Goal: Communication & Community: Answer question/provide support

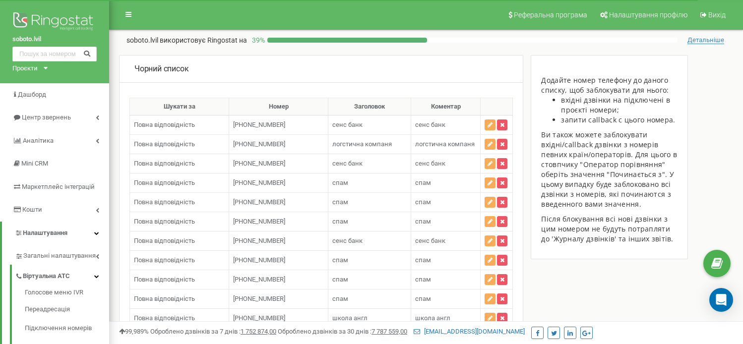
click at [732, 309] on div "Open Intercom Messenger" at bounding box center [721, 300] width 24 height 24
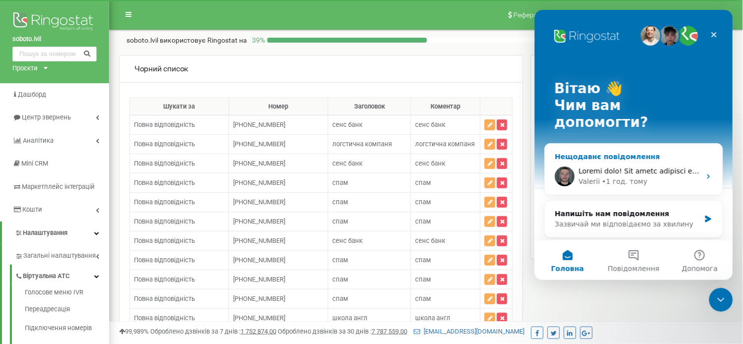
click at [617, 158] on div "Valerii • 1 год. тому" at bounding box center [634, 176] width 178 height 37
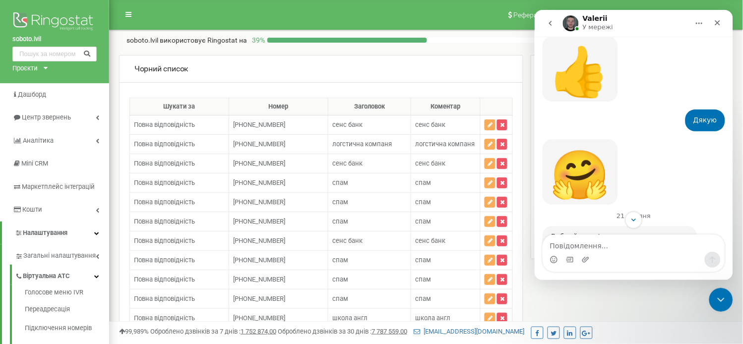
scroll to position [5475, 0]
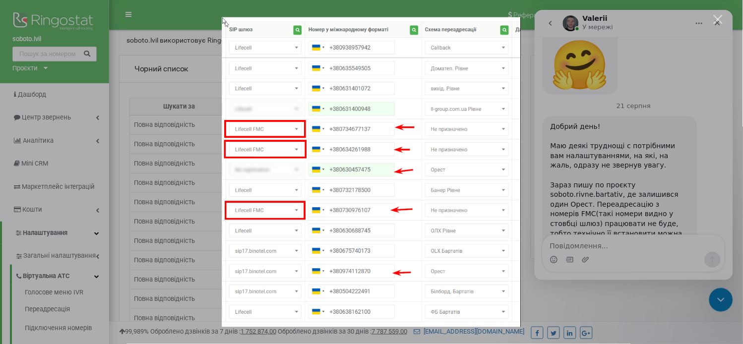
click at [658, 152] on div "Месенджер Intercom" at bounding box center [371, 172] width 743 height 344
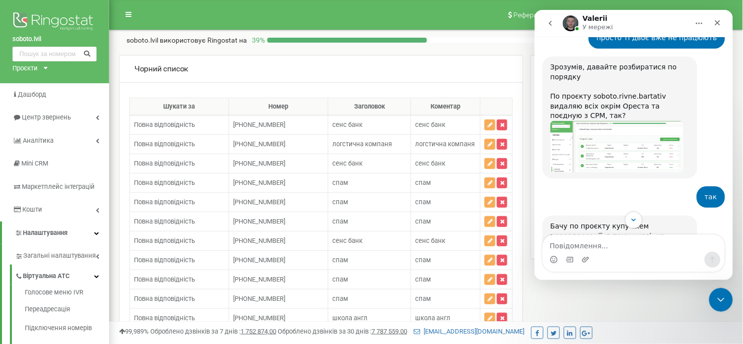
scroll to position [2223, 0]
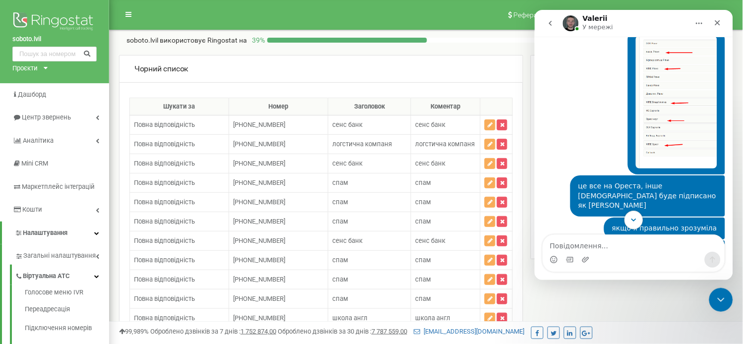
click at [631, 216] on icon "Scroll to bottom" at bounding box center [633, 219] width 9 height 9
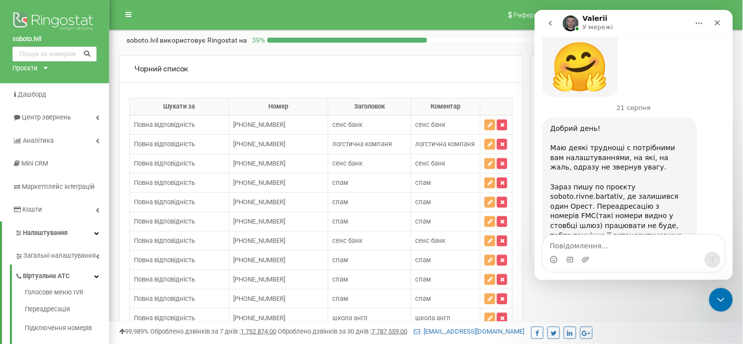
scroll to position [5475, 0]
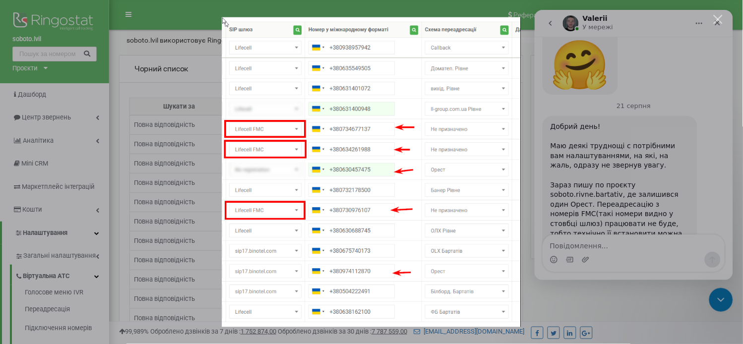
click at [616, 126] on div "Месенджер Intercom" at bounding box center [371, 172] width 743 height 344
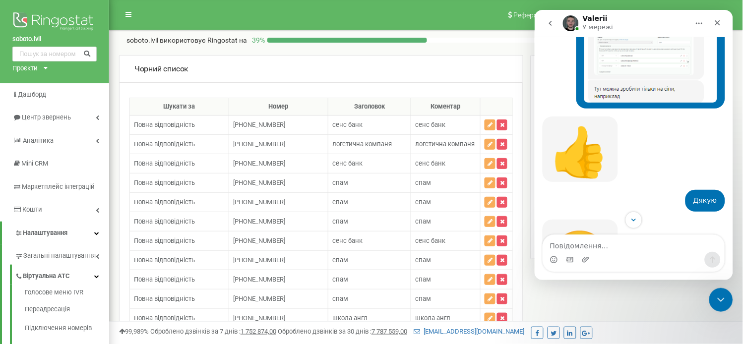
scroll to position [5295, 0]
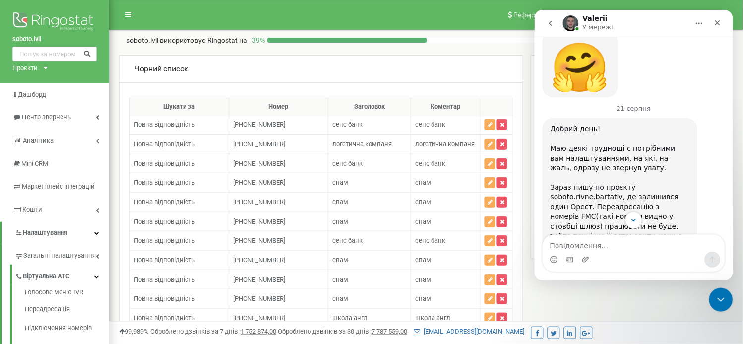
scroll to position [5475, 0]
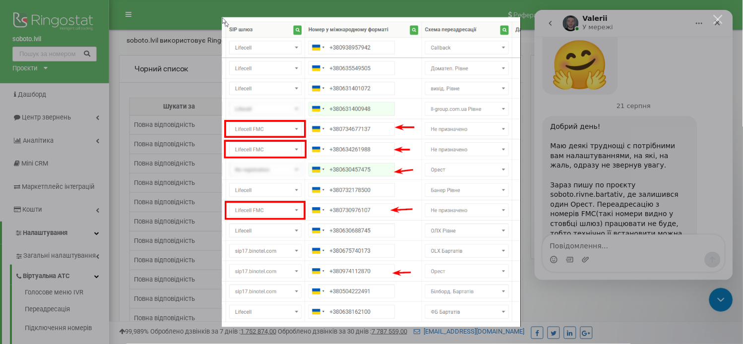
click at [578, 159] on div "Месенджер Intercom" at bounding box center [371, 172] width 743 height 344
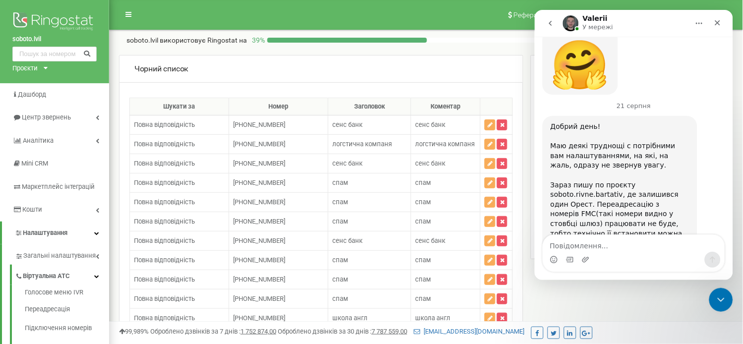
scroll to position [5460, 0]
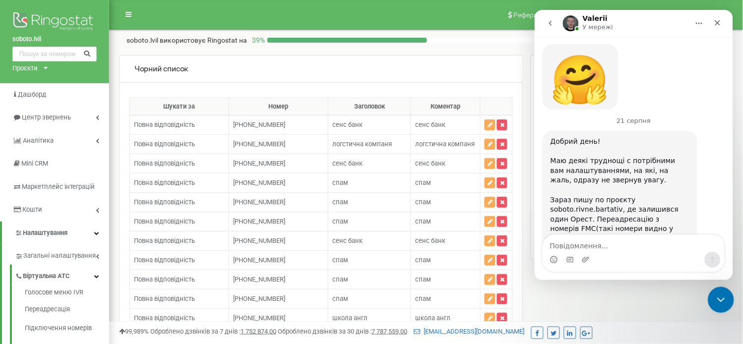
click at [718, 296] on icon "Закрити програму для спілкування Intercom" at bounding box center [719, 299] width 12 height 12
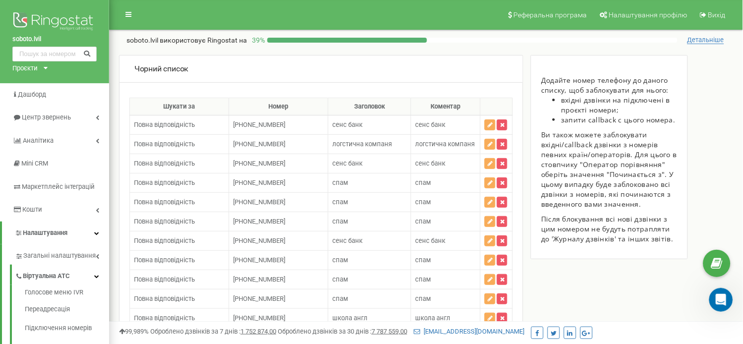
scroll to position [5475, 0]
click at [722, 297] on icon "Відкрити програму для спілкування Intercom" at bounding box center [719, 299] width 16 height 16
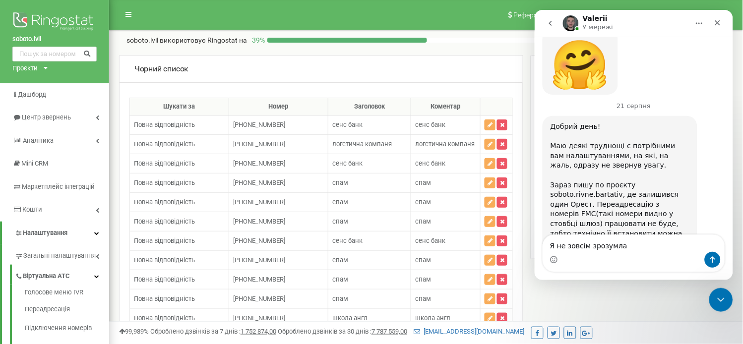
click at [609, 247] on textarea "Я не зовсім зрозумла" at bounding box center [634, 243] width 182 height 17
click at [636, 246] on textarea "Я не зовсім зрозуміла" at bounding box center [634, 243] width 182 height 17
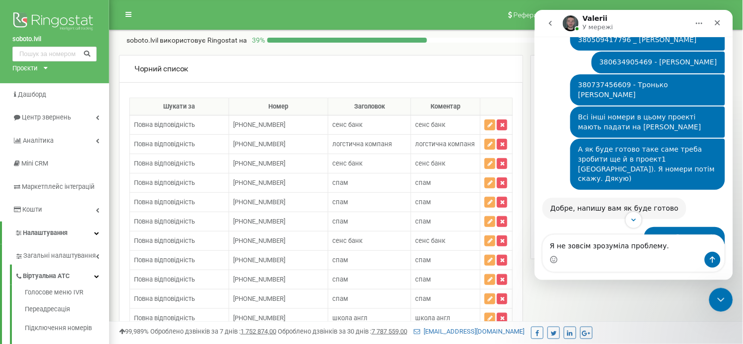
scroll to position [4979, 0]
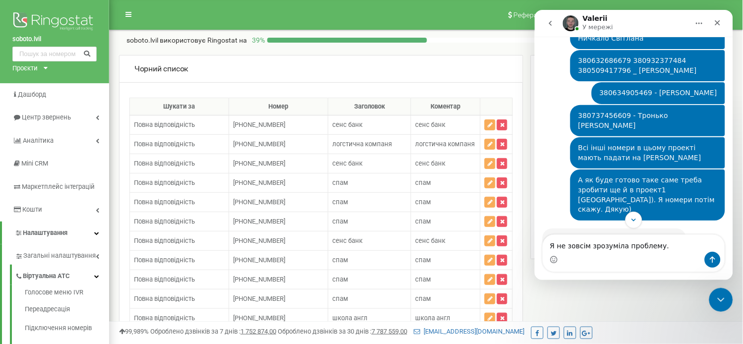
click at [550, 244] on textarea "Я не зовсім зрозуміла проблему." at bounding box center [634, 243] width 182 height 17
click at [699, 246] on textarea "Добрий день. Я не зовсім зрозуміла проблему." at bounding box center [634, 238] width 182 height 27
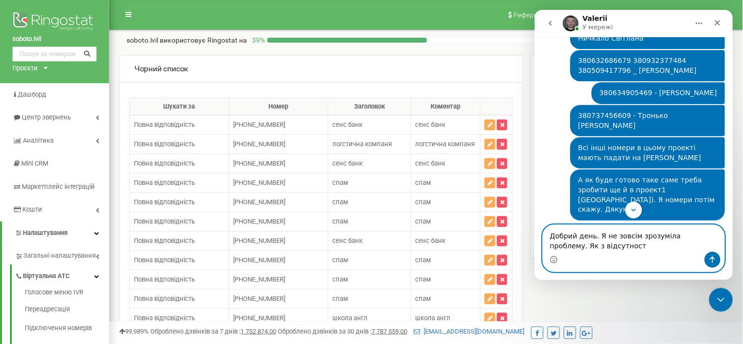
click at [593, 247] on textarea "Добрий день. Я не зовсім зрозуміла проблему. Як з відсутност" at bounding box center [634, 238] width 182 height 27
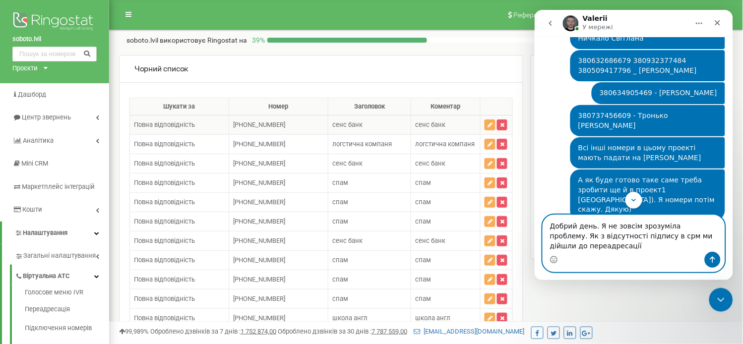
type textarea "Добрий день. Я не зовсім зрозуміла проблему. Як з відсутності підпису в срм ми …"
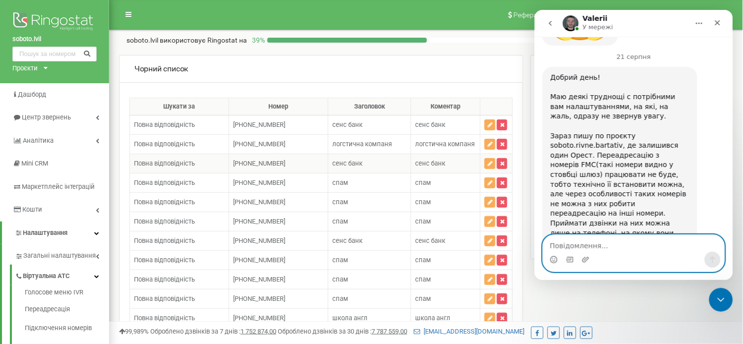
scroll to position [5611, 0]
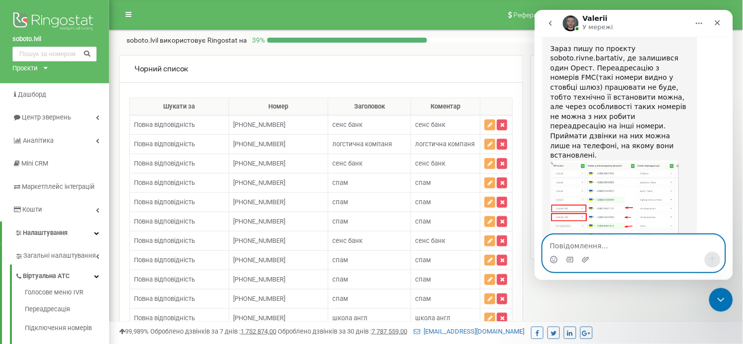
click at [623, 237] on textarea "Повідомлення..." at bounding box center [634, 243] width 182 height 17
type textarea "г"
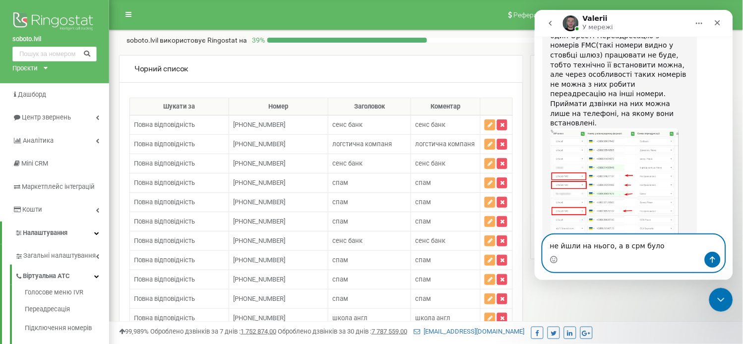
scroll to position [5606, 0]
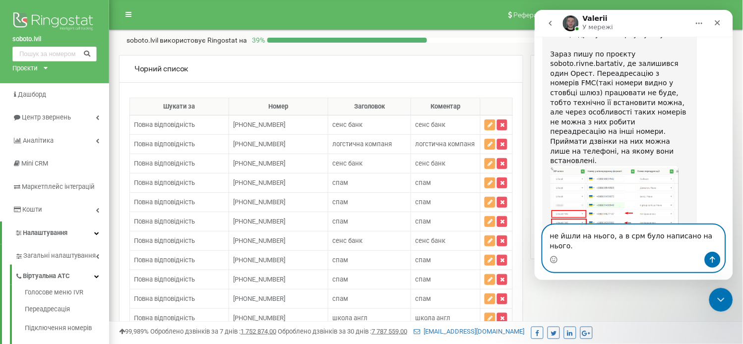
type textarea "не йшли на нього, а в срм було написано на нього."
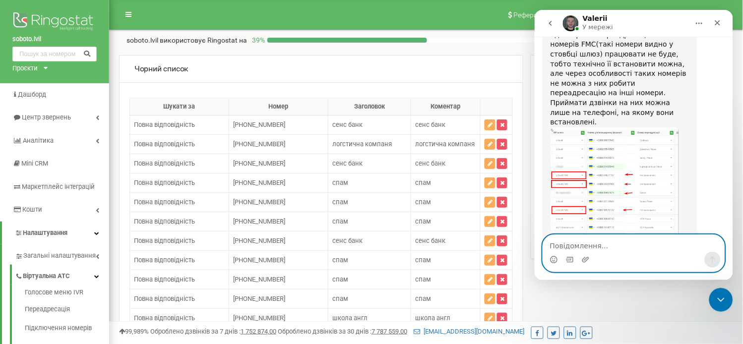
scroll to position [5644, 0]
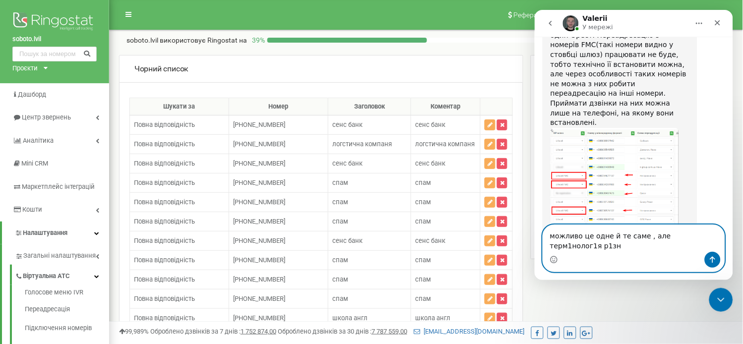
type textarea "можливо це одне й те саме , але терм1нолог1я р1зна"
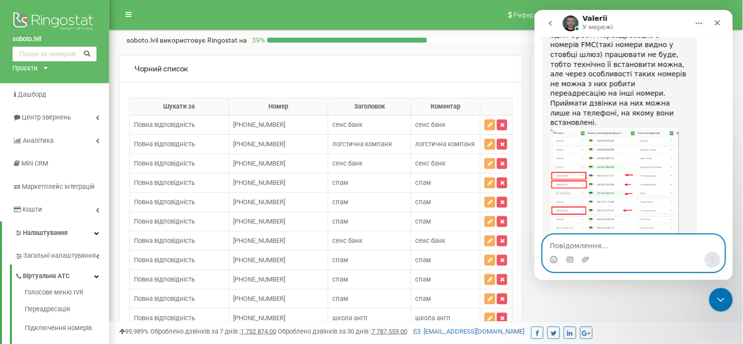
scroll to position [5677, 0]
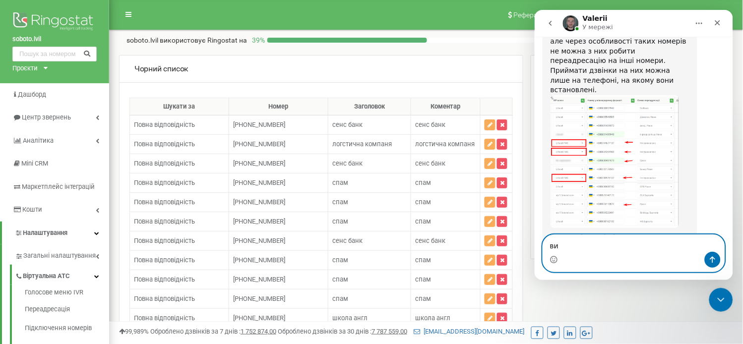
type textarea "в"
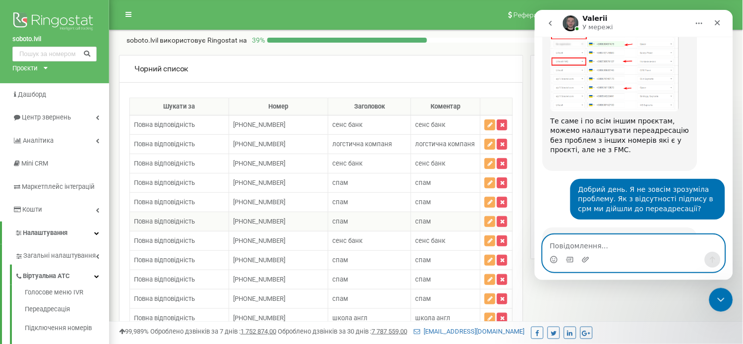
scroll to position [5755, 0]
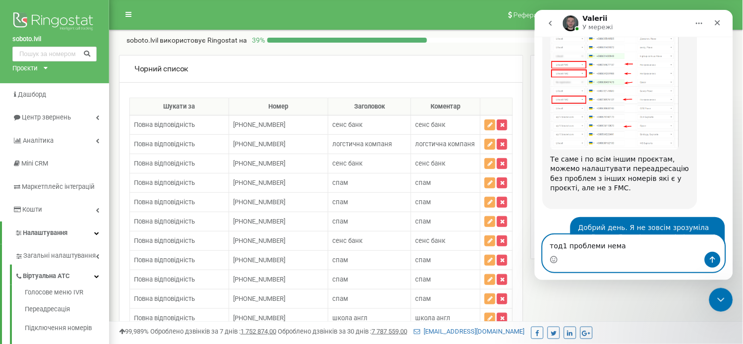
type textarea "тод1 проблеми немає"
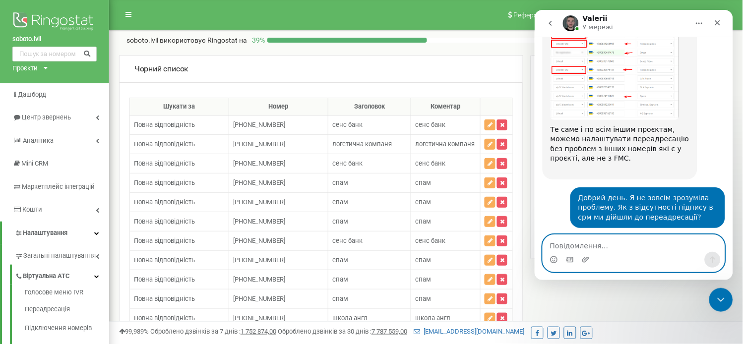
scroll to position [5784, 0]
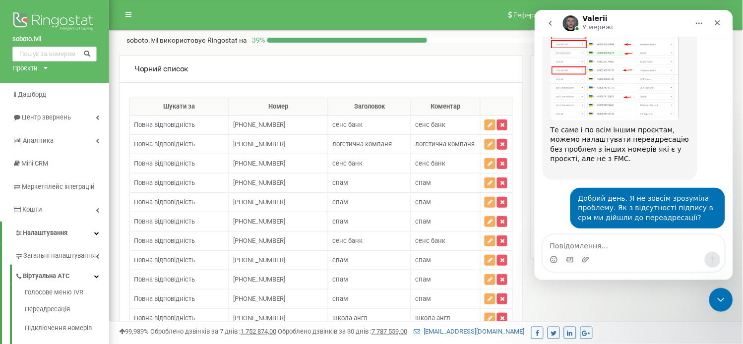
click at [24, 75] on div "soboto.lvil Проєкти [DOMAIN_NAME] [DOMAIN_NAME] [DOMAIN_NAME] [DOMAIN_NAME] [DO…" at bounding box center [54, 41] width 109 height 83
click at [22, 72] on div "Проєкти" at bounding box center [24, 68] width 25 height 9
click at [43, 114] on div "soboto.rivne.bartativ" at bounding box center [51, 118] width 76 height 13
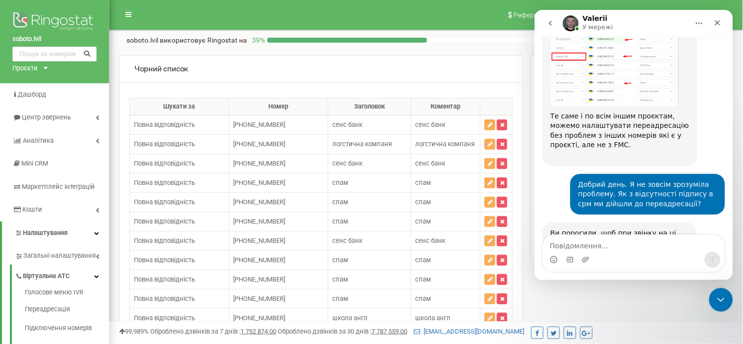
scroll to position [5822, 0]
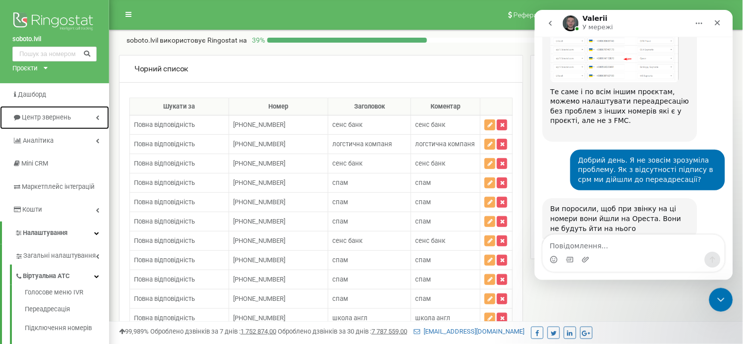
click at [43, 114] on span "Центр звернень" at bounding box center [46, 117] width 49 height 7
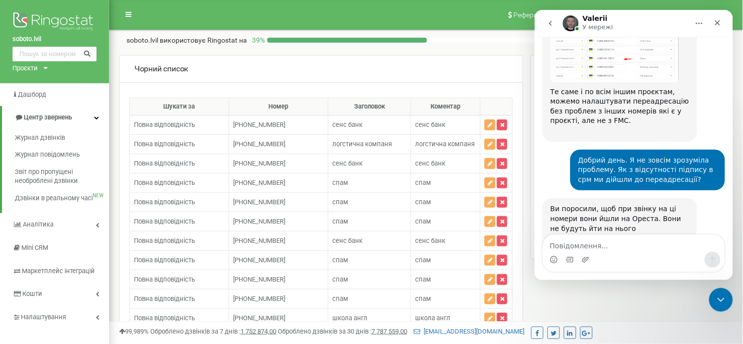
click at [39, 67] on div "Проєкти [DOMAIN_NAME] [DOMAIN_NAME] [DOMAIN_NAME] [DOMAIN_NAME] [DOMAIN_NAME]" at bounding box center [27, 68] width 31 height 9
click at [49, 119] on link "soboto.rivne.bartativ" at bounding box center [50, 118] width 64 height 5
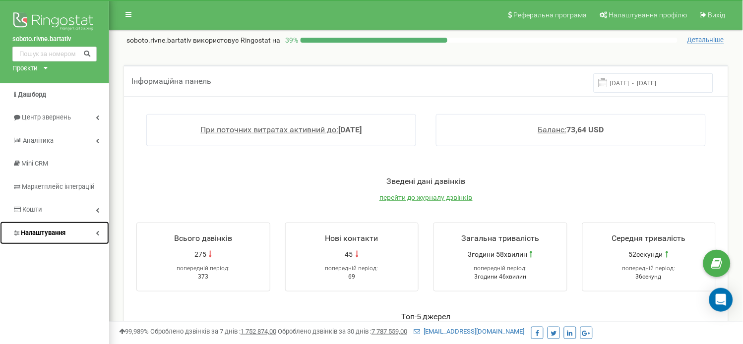
click at [43, 222] on link "Налаштування" at bounding box center [54, 233] width 109 height 23
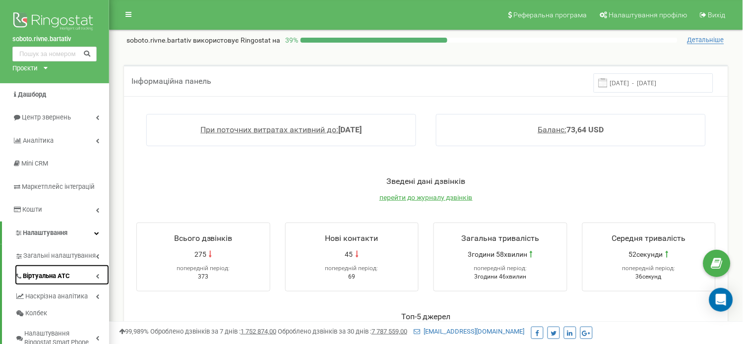
click at [49, 281] on span "Віртуальна АТС" at bounding box center [46, 276] width 47 height 9
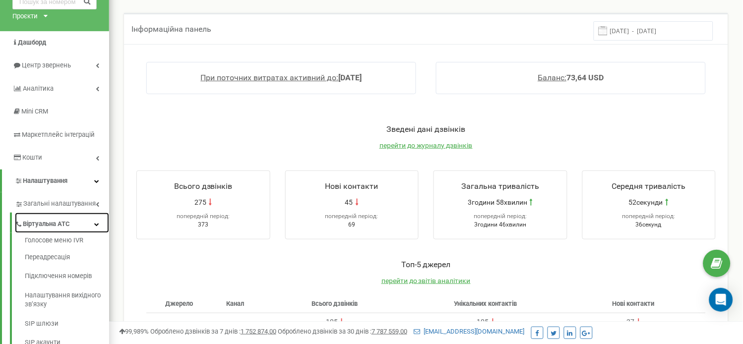
scroll to position [110, 0]
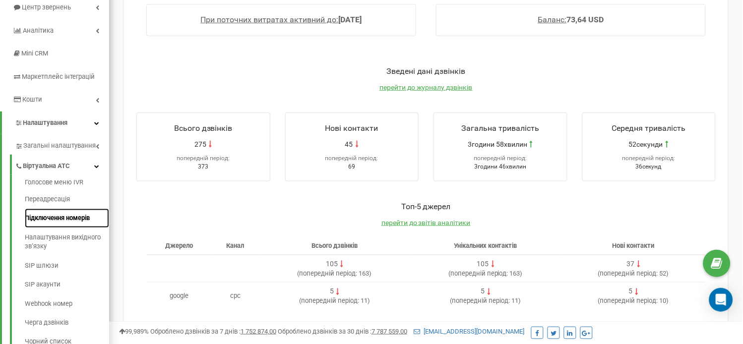
click at [60, 223] on link "Підключення номерів" at bounding box center [67, 218] width 84 height 19
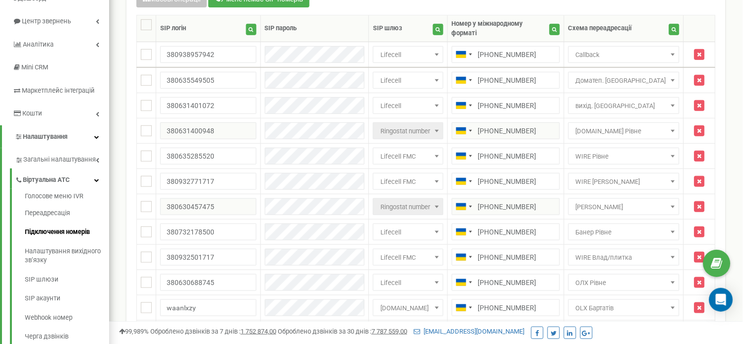
scroll to position [110, 0]
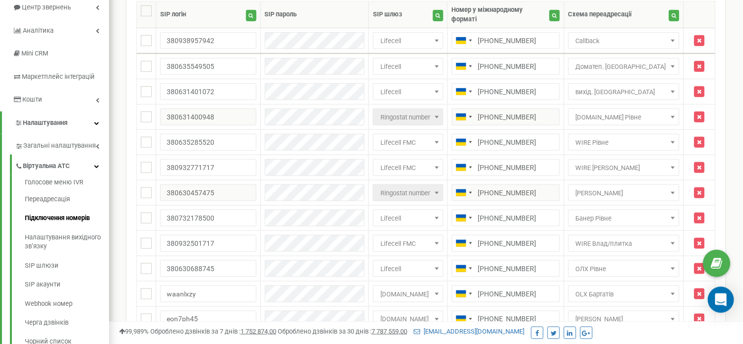
click at [712, 296] on div "Open Intercom Messenger" at bounding box center [721, 300] width 26 height 26
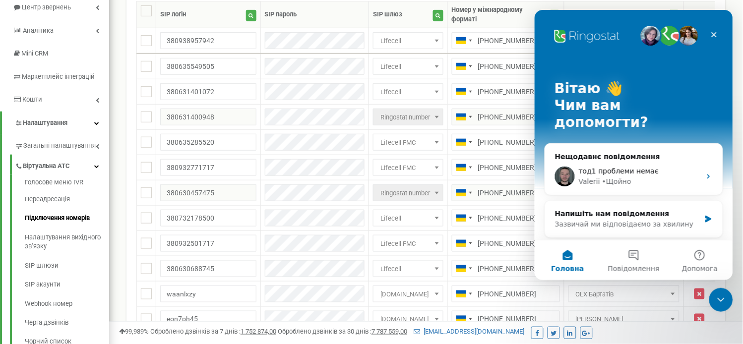
scroll to position [0, 0]
click at [636, 167] on span "тод1 проблеми немає" at bounding box center [618, 171] width 80 height 8
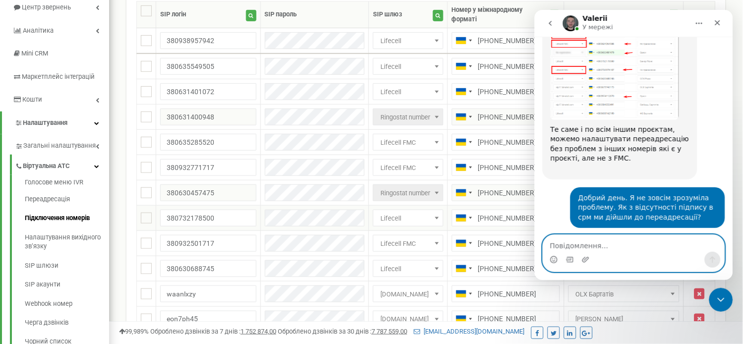
scroll to position [5843, 0]
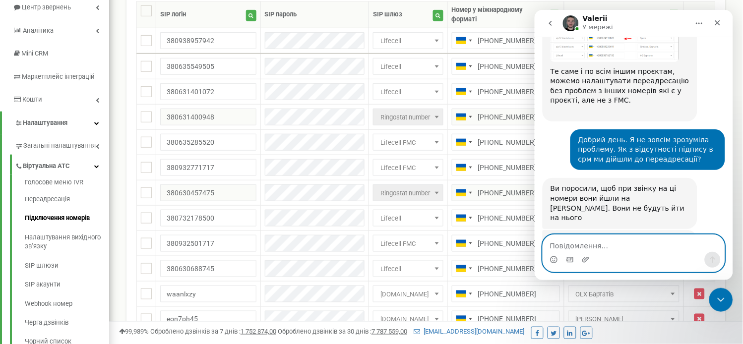
type textarea "+"
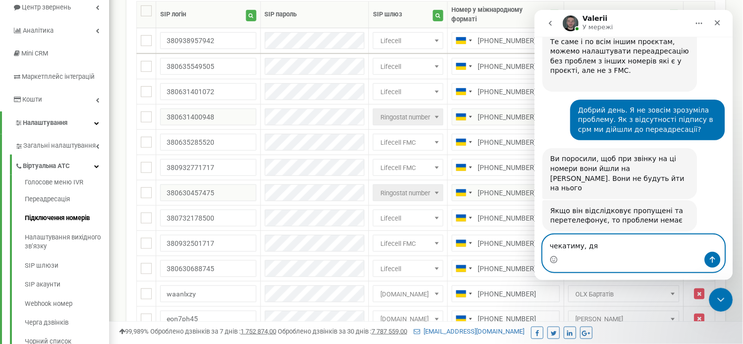
scroll to position [5872, 0]
type textarea "чекатиму, дякую"
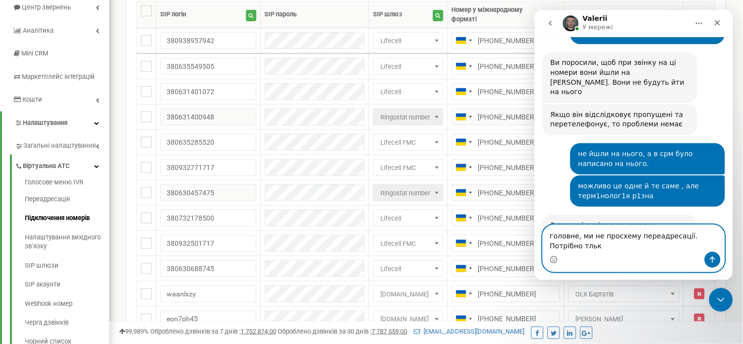
scroll to position [5979, 0]
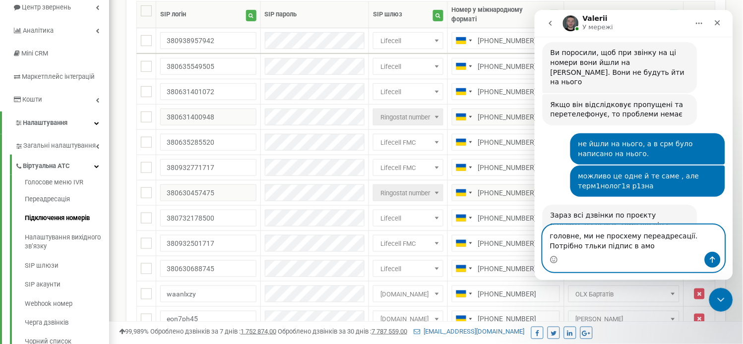
type textarea "головне, ми не просхему переадресації. Потрібно тльки підпис в амо"
paste textarea "Повідомлення..."
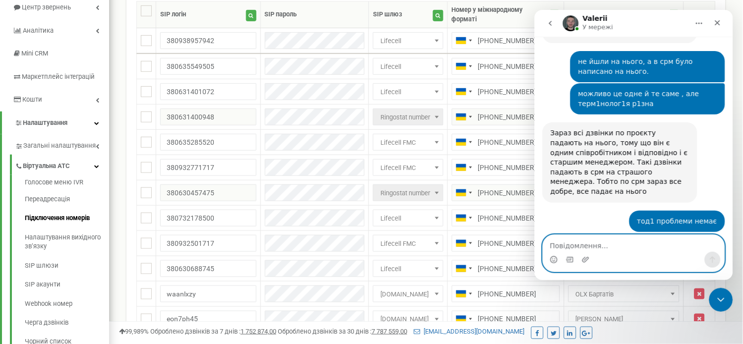
scroll to position [6091, 0]
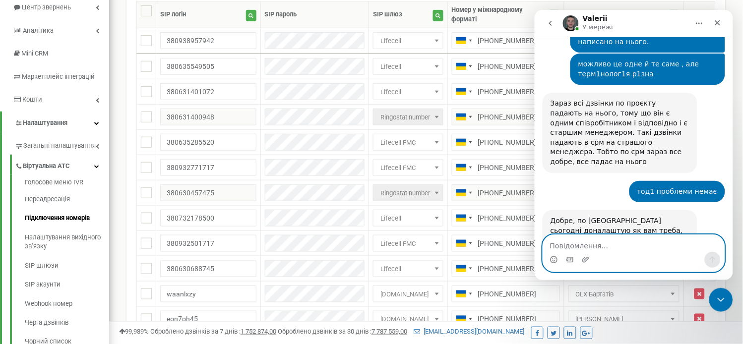
click at [553, 248] on textarea "Повідомлення..." at bounding box center [634, 243] width 182 height 17
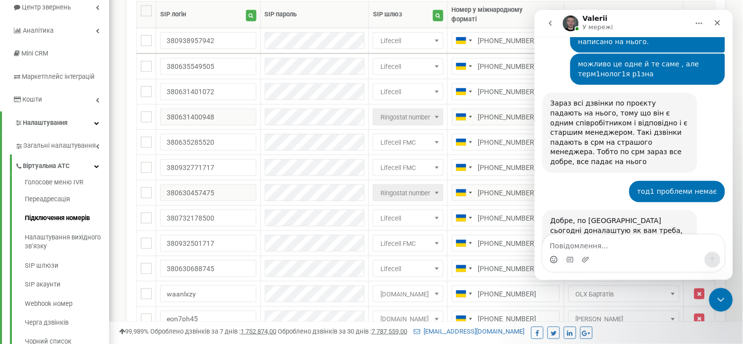
click at [549, 259] on div "Месенджер Intercom" at bounding box center [634, 260] width 182 height 16
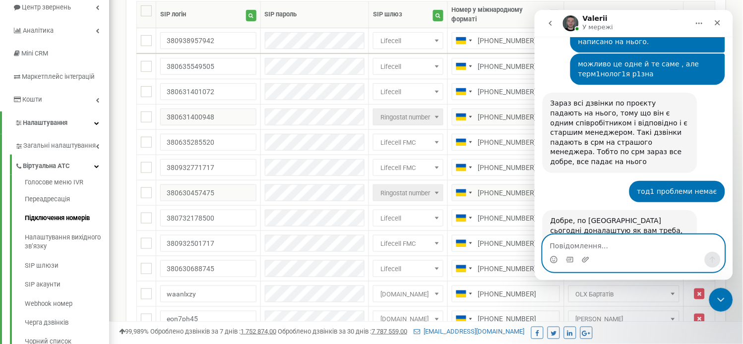
drag, startPoint x: 549, startPoint y: 259, endPoint x: 558, endPoint y: 259, distance: 8.9
click at [550, 259] on icon "Вибір емодзі" at bounding box center [554, 259] width 8 height 8
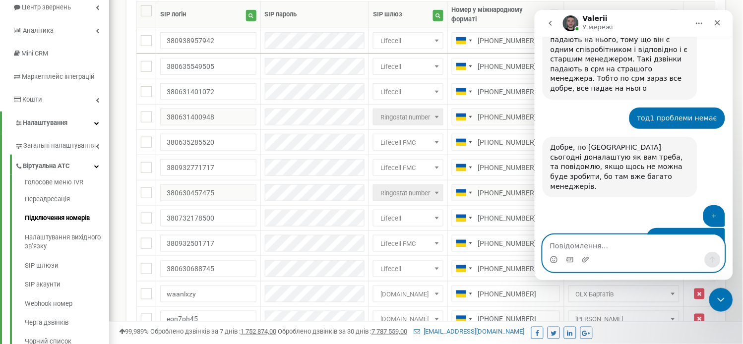
scroll to position [6164, 0]
